Goal: Transaction & Acquisition: Purchase product/service

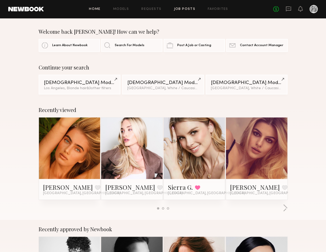
click at [183, 10] on link "Job Posts" at bounding box center [185, 9] width 22 height 3
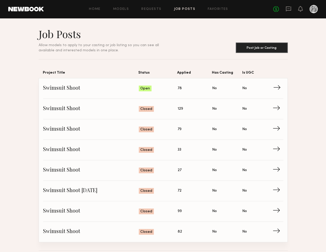
click at [278, 87] on span "→" at bounding box center [278, 89] width 11 height 8
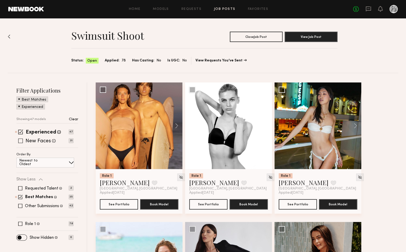
click at [23, 140] on span at bounding box center [20, 141] width 5 height 5
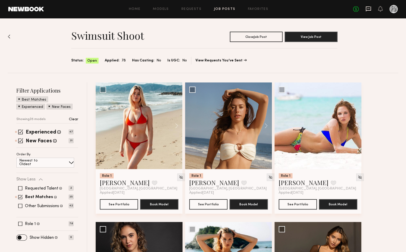
click at [326, 10] on icon at bounding box center [368, 9] width 6 height 6
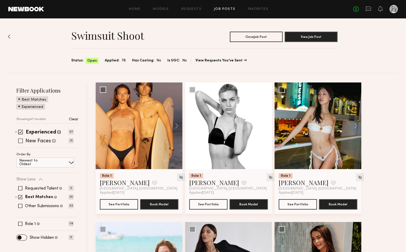
click at [22, 141] on span at bounding box center [20, 141] width 5 height 5
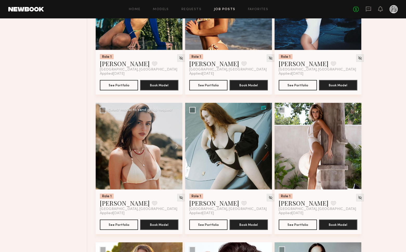
scroll to position [435, 0]
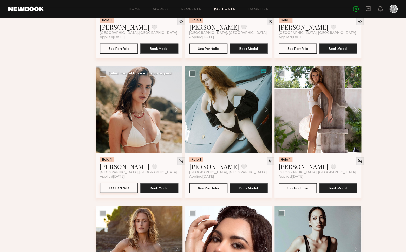
click at [126, 188] on button "See Portfolio" at bounding box center [119, 188] width 38 height 10
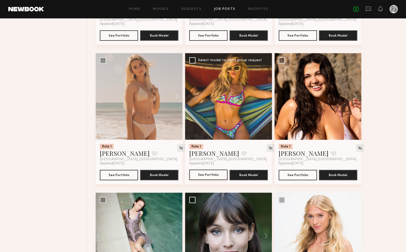
scroll to position [868, 0]
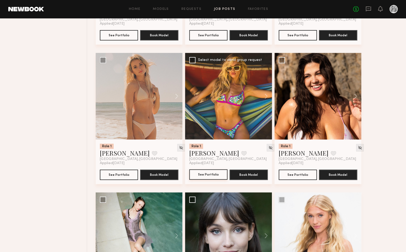
click at [214, 179] on button "See Portfolio" at bounding box center [208, 175] width 38 height 10
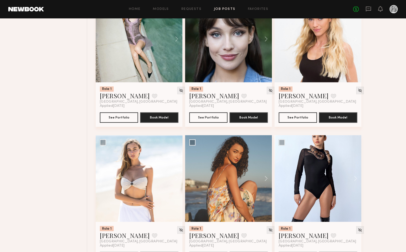
scroll to position [1083, 0]
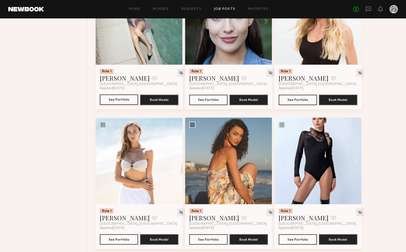
click at [125, 103] on button "See Portfolio" at bounding box center [119, 100] width 38 height 10
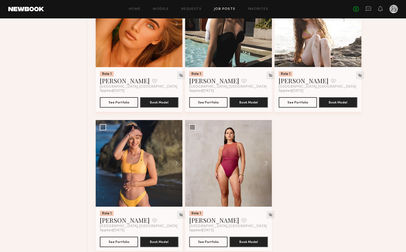
scroll to position [1507, 0]
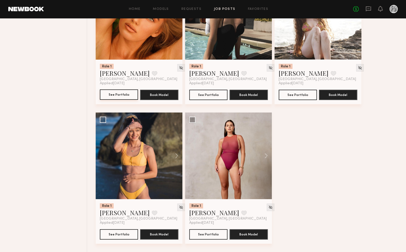
click at [115, 97] on button "See Portfolio" at bounding box center [119, 95] width 38 height 10
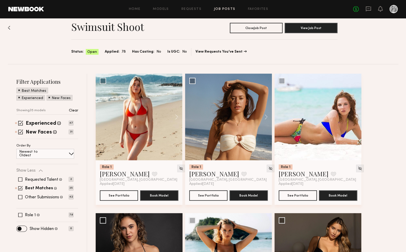
scroll to position [0, 0]
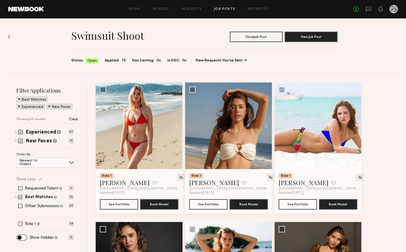
click at [20, 196] on span at bounding box center [20, 197] width 4 height 4
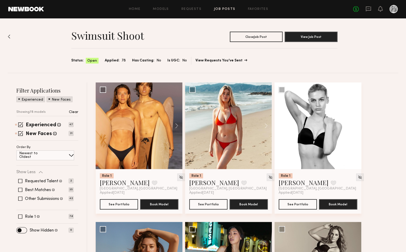
click at [203, 61] on link "View Requests You’ve Sent" at bounding box center [220, 61] width 51 height 4
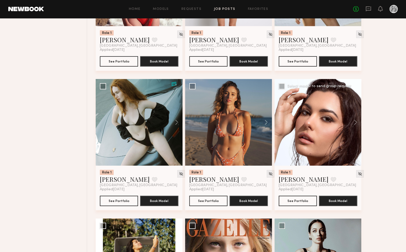
scroll to position [563, 0]
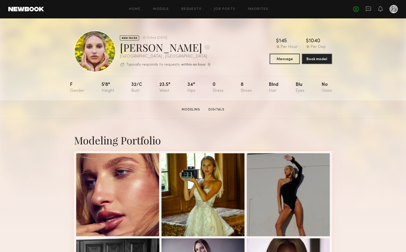
scroll to position [1, 0]
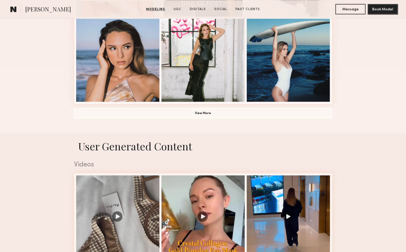
scroll to position [402, 0]
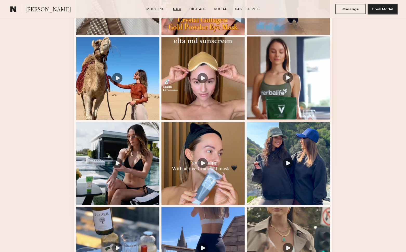
click at [289, 76] on div at bounding box center [287, 78] width 83 height 83
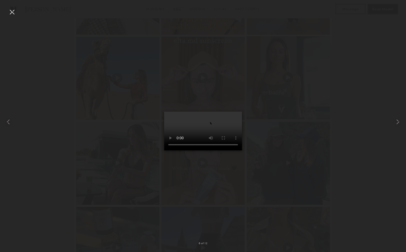
scroll to position [532, 0]
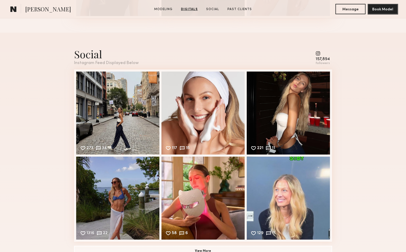
scroll to position [802, 0]
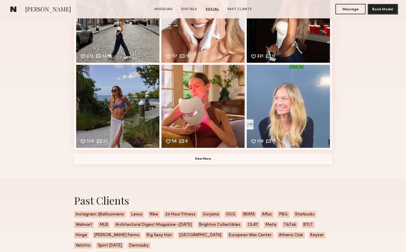
click at [210, 159] on button "View More" at bounding box center [203, 159] width 258 height 10
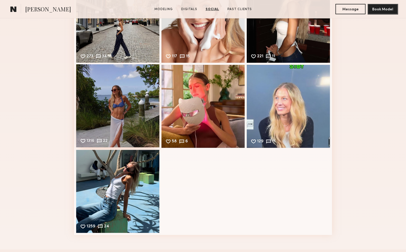
click at [104, 128] on div "1316 22 Likes & comments displayed to show model’s engagement" at bounding box center [117, 105] width 83 height 83
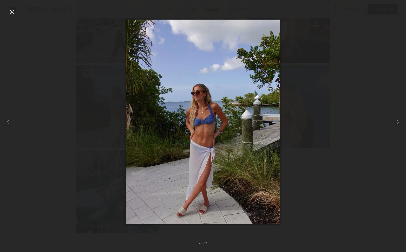
click at [15, 10] on div at bounding box center [12, 12] width 8 height 8
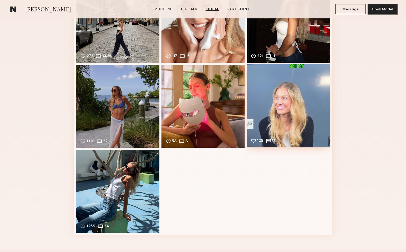
click at [290, 103] on div "129 11 Likes & comments displayed to show model’s engagement" at bounding box center [287, 105] width 83 height 83
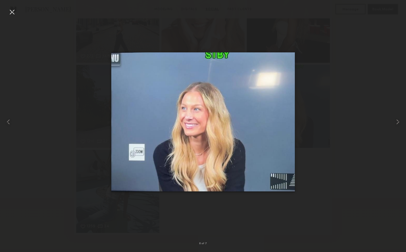
click at [13, 12] on div at bounding box center [12, 12] width 8 height 8
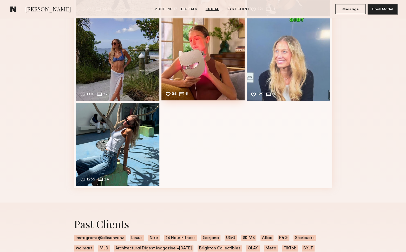
scroll to position [998, 0]
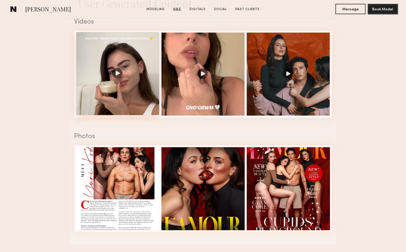
scroll to position [533, 0]
click at [128, 73] on div at bounding box center [117, 73] width 83 height 83
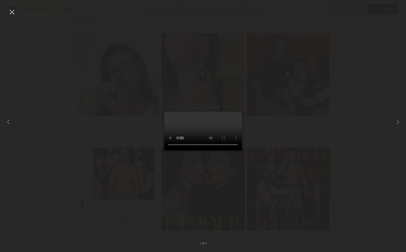
click at [11, 12] on div at bounding box center [12, 12] width 8 height 8
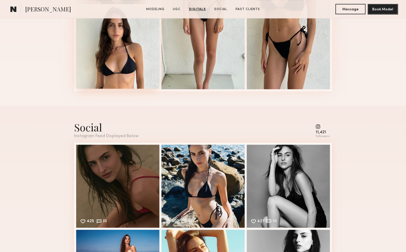
scroll to position [966, 0]
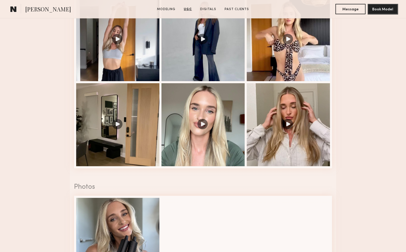
scroll to position [740, 0]
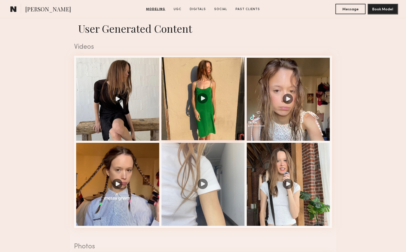
scroll to position [539, 0]
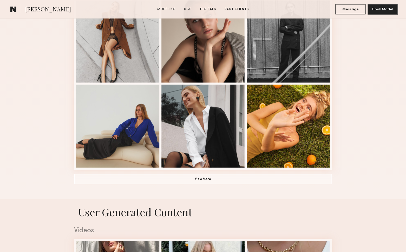
scroll to position [415, 0]
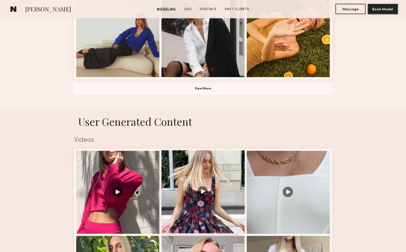
click at [205, 194] on div at bounding box center [202, 192] width 83 height 83
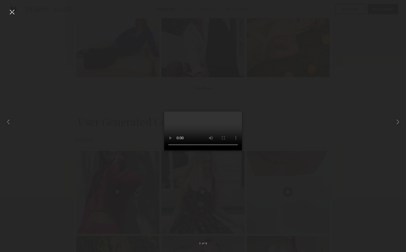
click at [10, 12] on div at bounding box center [12, 12] width 8 height 8
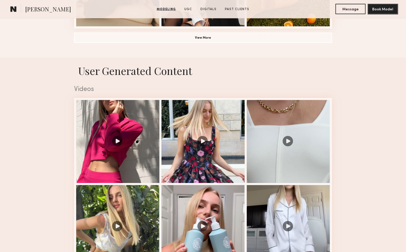
scroll to position [583, 0]
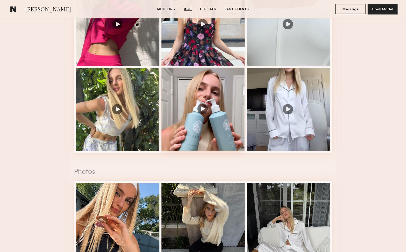
click at [199, 110] on div at bounding box center [202, 109] width 83 height 83
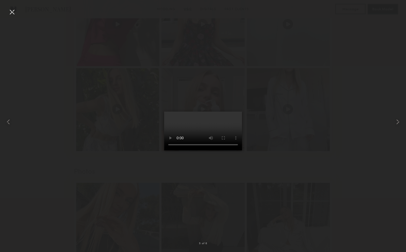
click at [11, 11] on div at bounding box center [12, 12] width 8 height 8
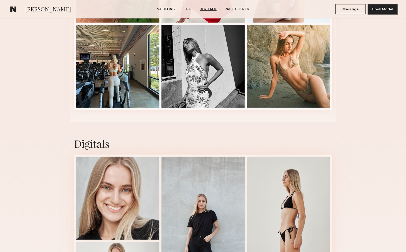
scroll to position [908, 0]
